Goal: Task Accomplishment & Management: Manage account settings

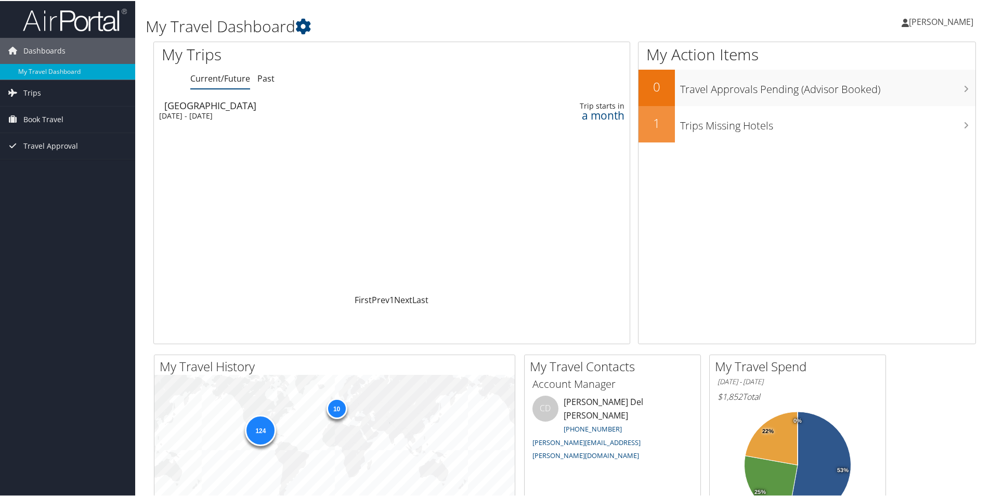
click at [921, 25] on span "[PERSON_NAME]" at bounding box center [940, 20] width 64 height 11
click at [882, 90] on link "View Travel Profile" at bounding box center [913, 93] width 116 height 18
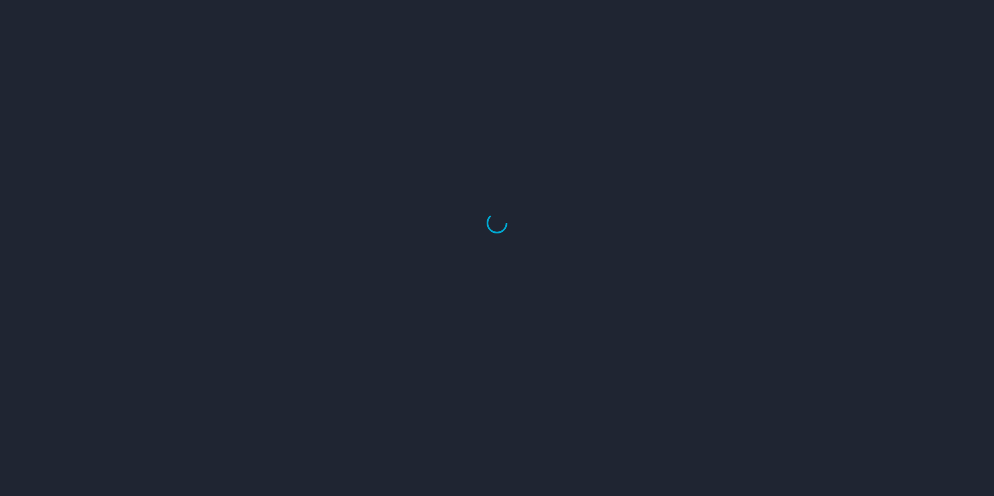
select select "US"
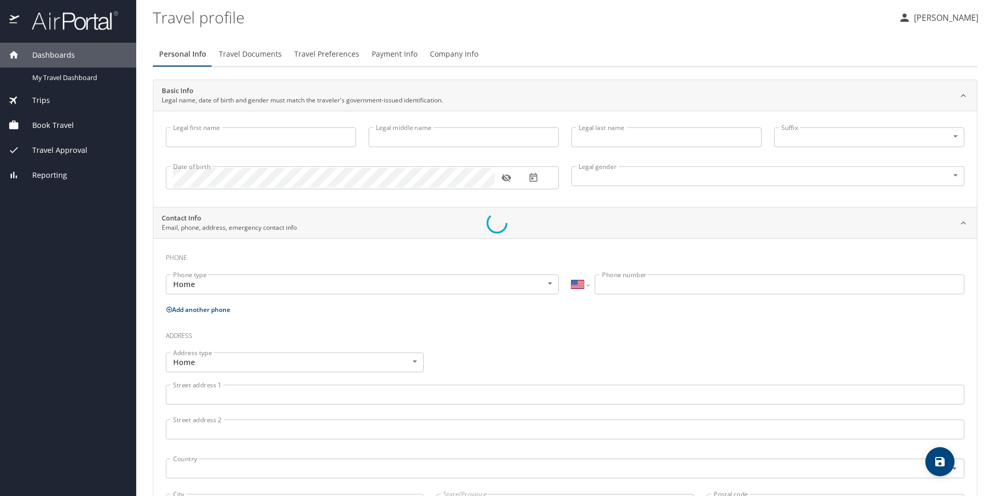
type input "[PERSON_NAME]"
type input "[DEMOGRAPHIC_DATA]"
type input "[PERSON_NAME]"
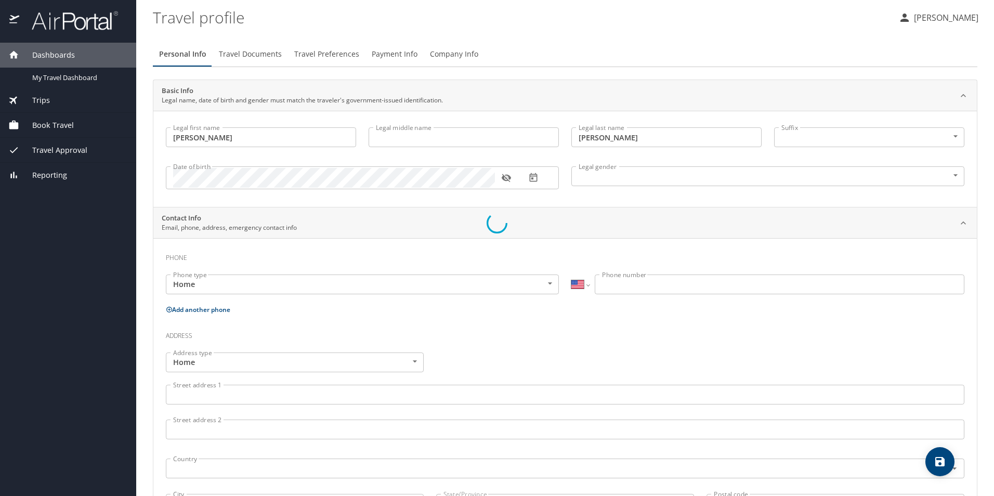
select select "MX"
type input "868 170 6365"
select select "MX"
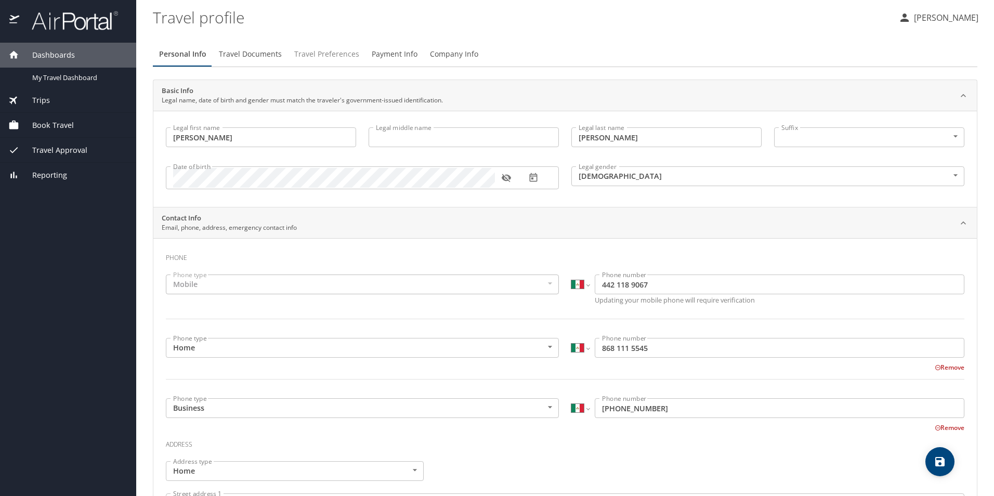
click at [320, 52] on span "Travel Preferences" at bounding box center [326, 54] width 65 height 13
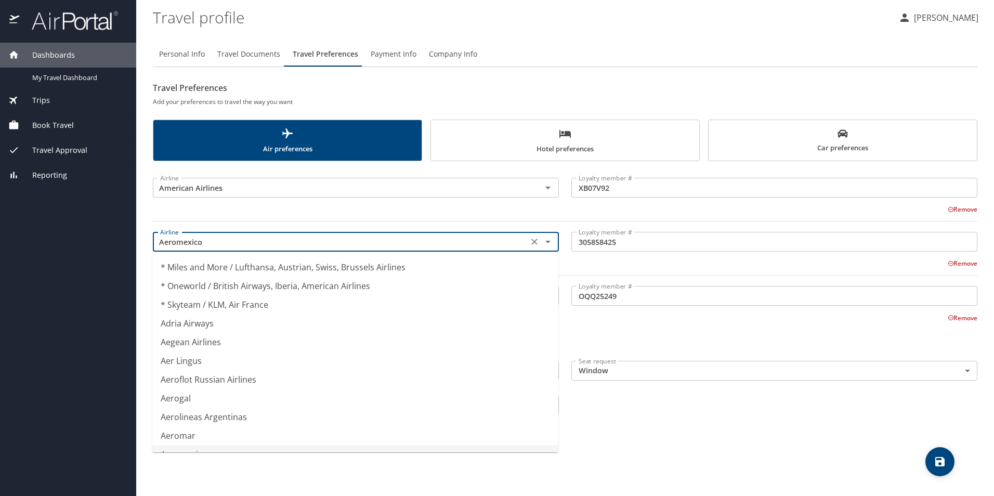
scroll to position [14, 0]
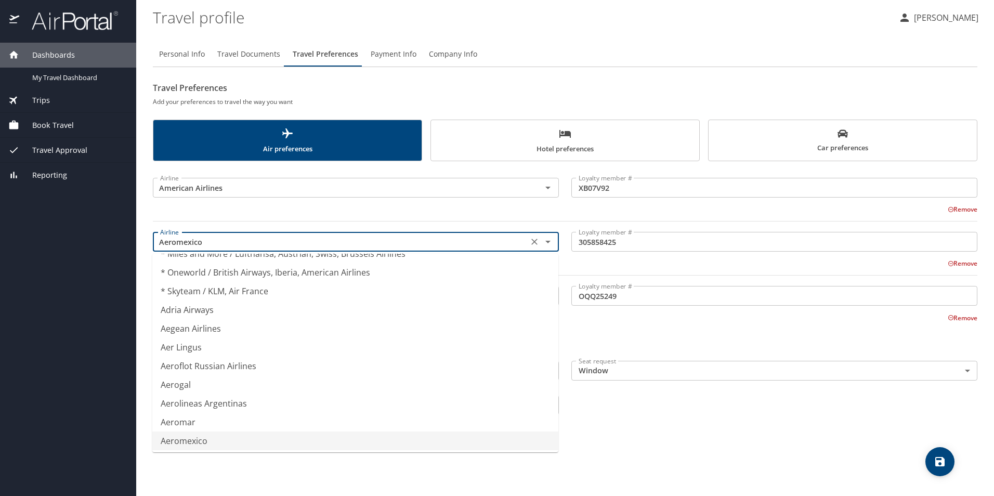
drag, startPoint x: 222, startPoint y: 242, endPoint x: 149, endPoint y: 244, distance: 72.8
click at [149, 244] on div "Airline Aeromexico Airline" at bounding box center [356, 241] width 418 height 41
click at [327, 207] on div "Remove" at bounding box center [558, 208] width 837 height 12
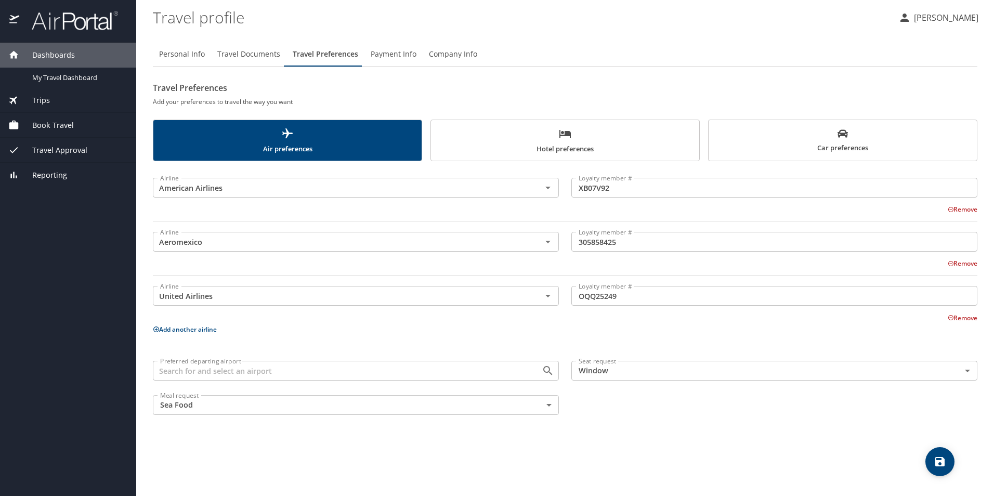
click at [633, 240] on input "305858425" at bounding box center [774, 242] width 406 height 20
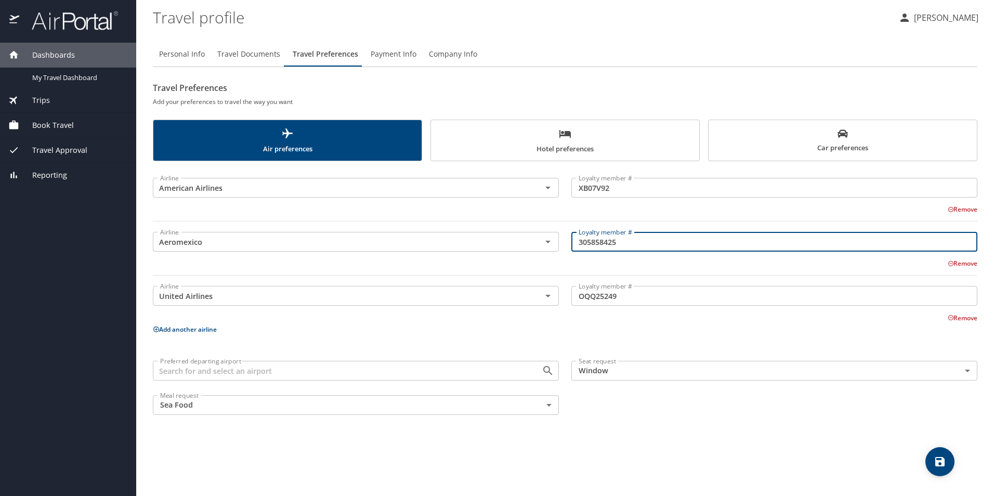
click at [633, 240] on input "305858425" at bounding box center [774, 242] width 406 height 20
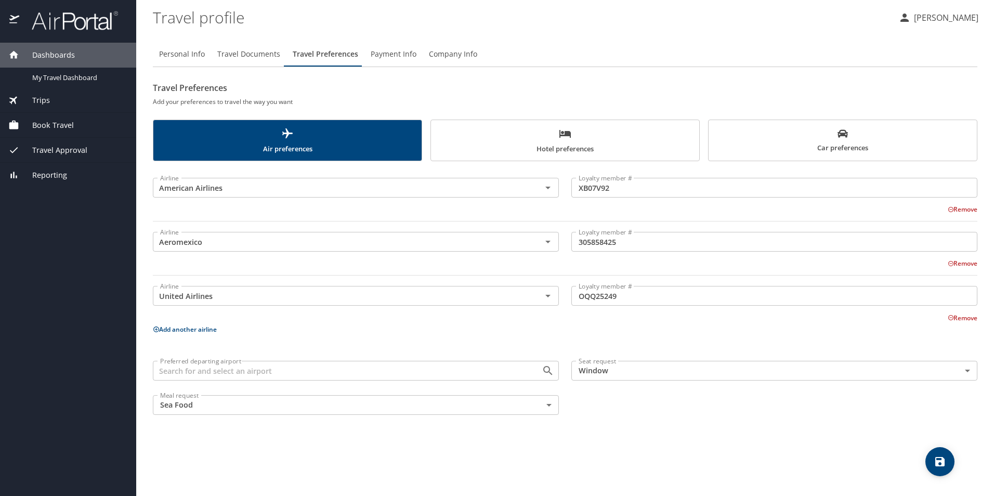
click at [544, 89] on h2 "Travel Preferences" at bounding box center [565, 88] width 824 height 17
